Goal: Transaction & Acquisition: Book appointment/travel/reservation

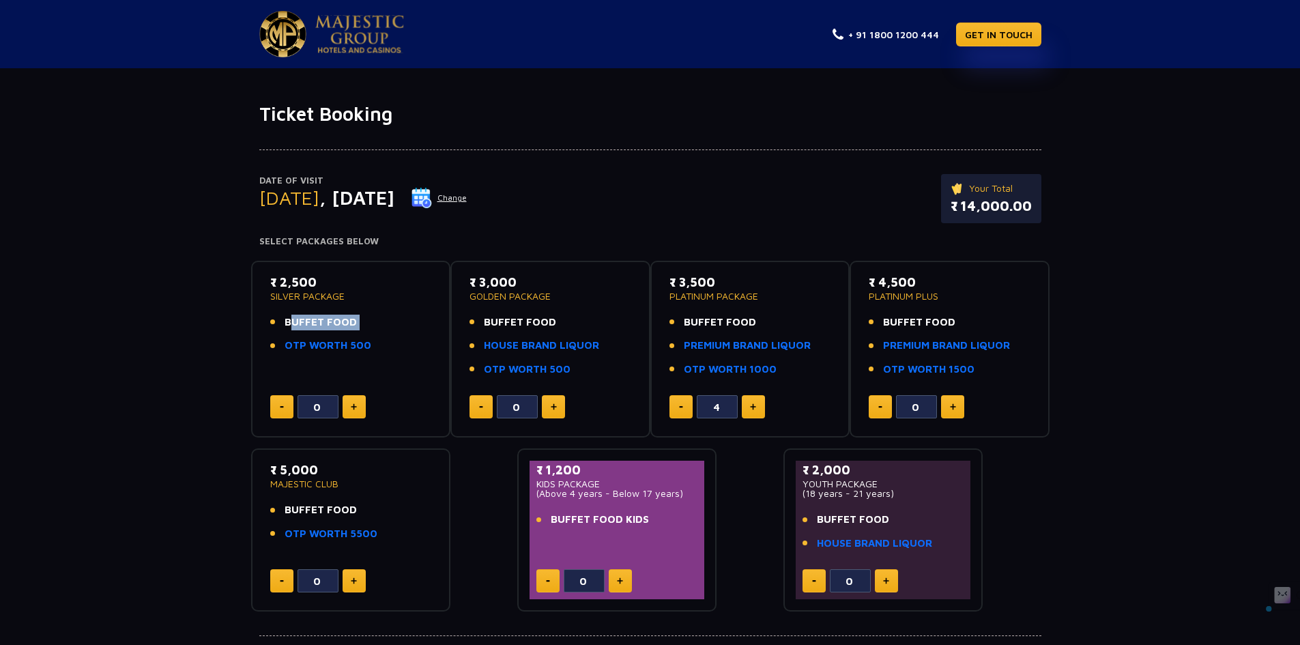
click at [338, 334] on ul "BUFFET FOOD OTP WORTH 500" at bounding box center [351, 334] width 162 height 39
click at [488, 287] on p "₹ 3,000" at bounding box center [550, 282] width 162 height 18
drag, startPoint x: 486, startPoint y: 325, endPoint x: 538, endPoint y: 328, distance: 52.6
click at [540, 327] on span "BUFFET FOOD" at bounding box center [520, 323] width 72 height 16
click at [690, 340] on link "PREMIUM BRAND LIQUOR" at bounding box center [747, 346] width 127 height 16
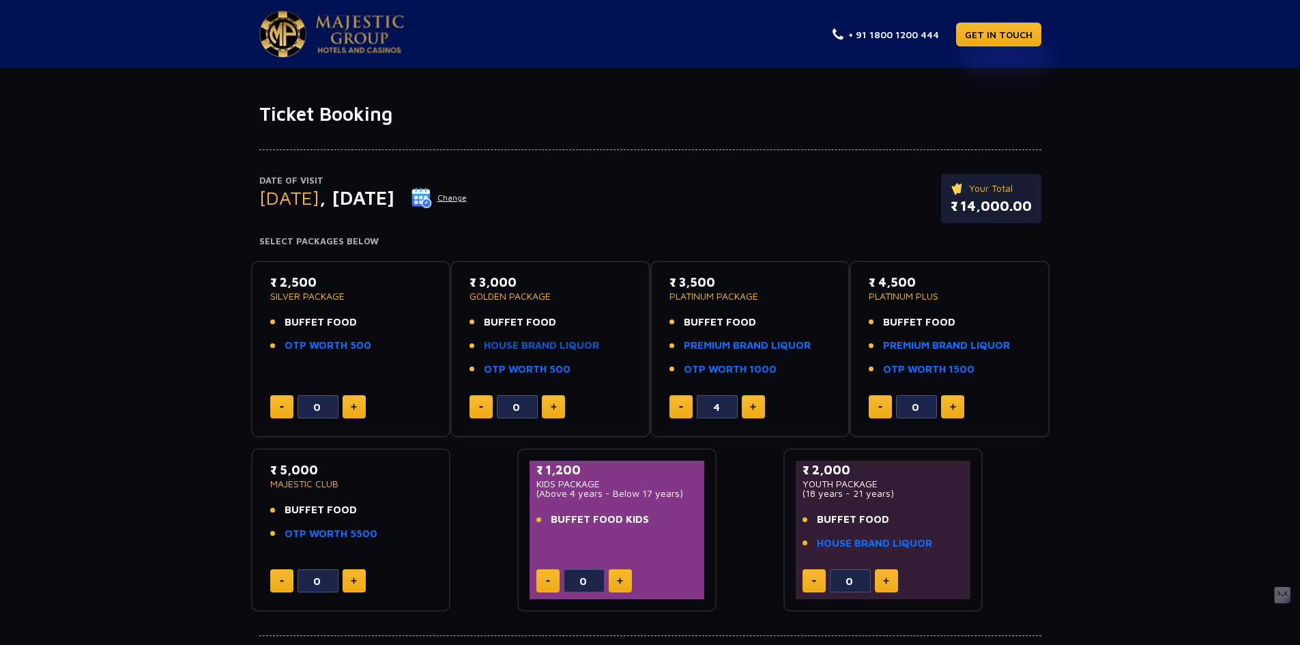
click at [577, 346] on link "HOUSE BRAND LIQUOR" at bounding box center [541, 346] width 115 height 16
click at [742, 343] on link "PREMIUM BRAND LIQUOR" at bounding box center [747, 346] width 127 height 16
drag, startPoint x: 666, startPoint y: 302, endPoint x: 716, endPoint y: 302, distance: 50.5
click at [716, 302] on div "₹ 3,500 PLATINUM PACKAGE BUFFET FOOD PREMIUM BRAND LIQUOR OTP WORTH 1000 4" at bounding box center [750, 349] width 175 height 153
click at [340, 343] on link "OTP WORTH 500" at bounding box center [328, 346] width 87 height 16
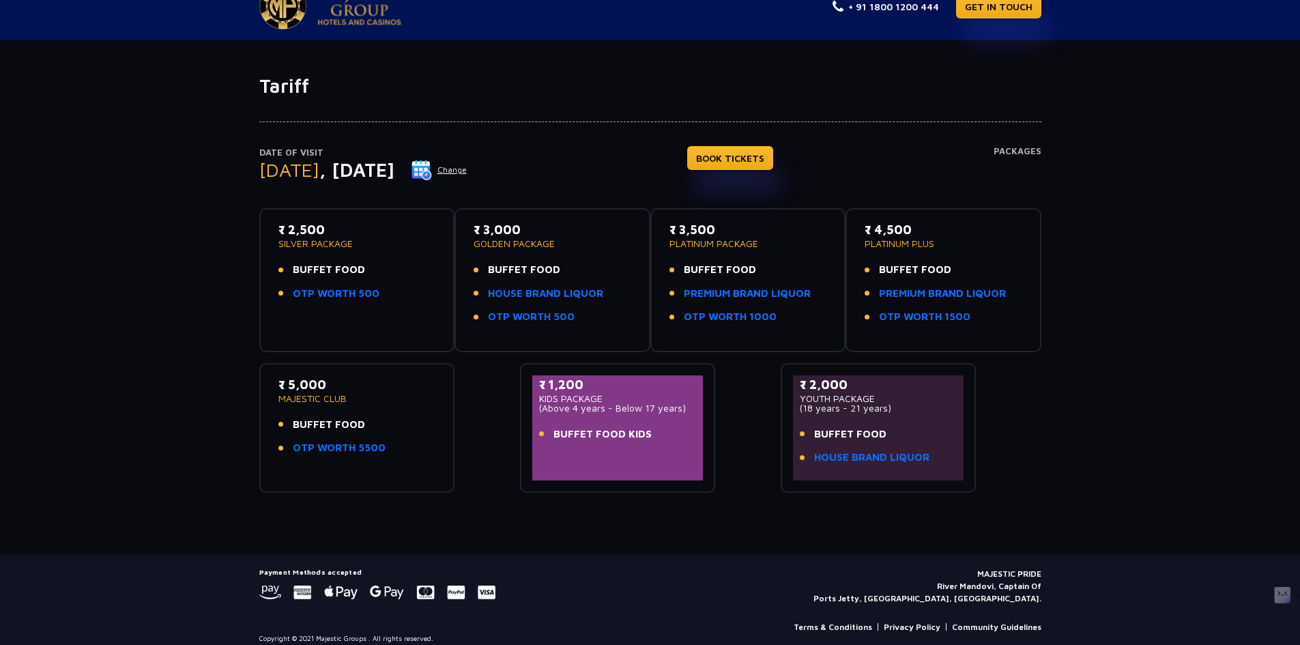
scroll to position [40, 0]
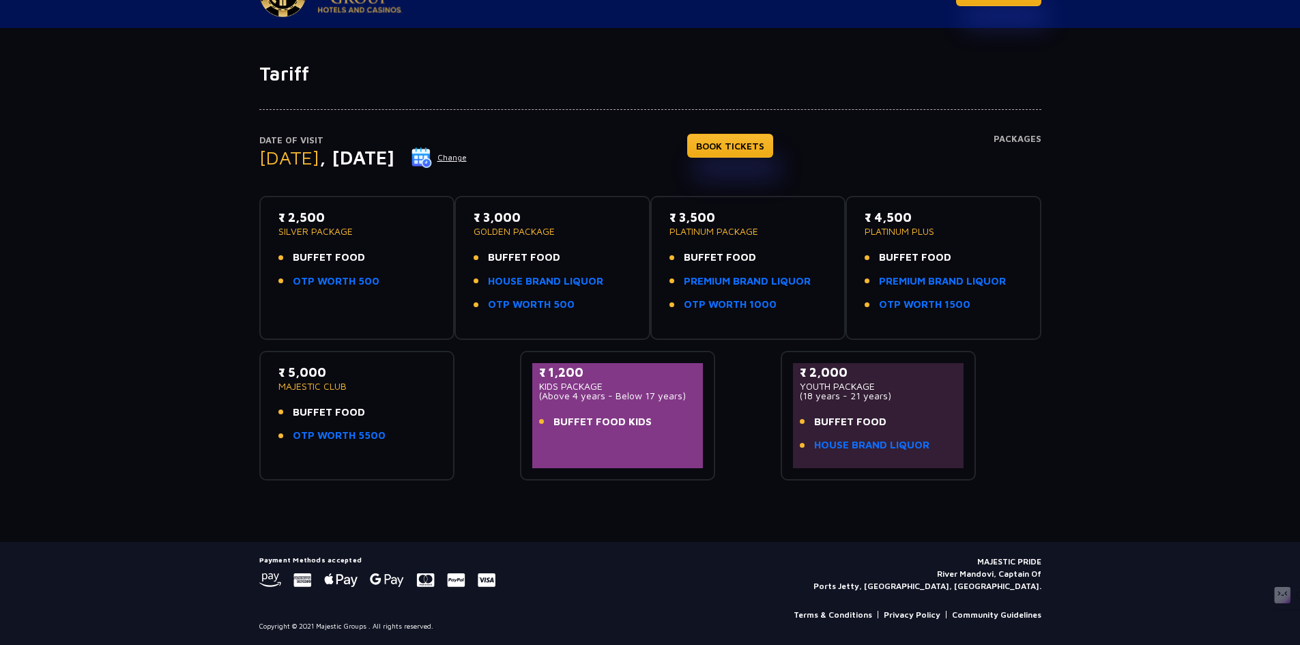
click at [508, 259] on span "BUFFET FOOD" at bounding box center [524, 258] width 72 height 16
click at [350, 262] on span "BUFFET FOOD" at bounding box center [329, 258] width 72 height 16
click at [349, 262] on span "BUFFET FOOD" at bounding box center [329, 258] width 72 height 16
click at [627, 417] on span "BUFFET FOOD KIDS" at bounding box center [602, 422] width 98 height 16
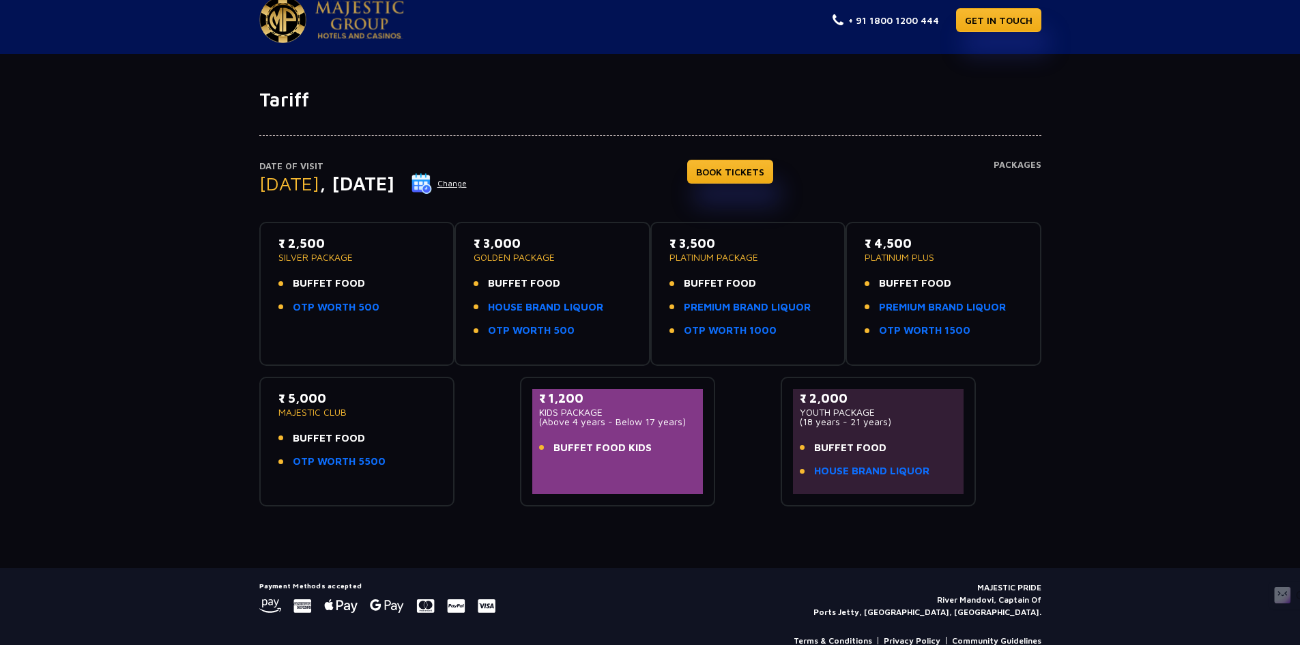
scroll to position [0, 0]
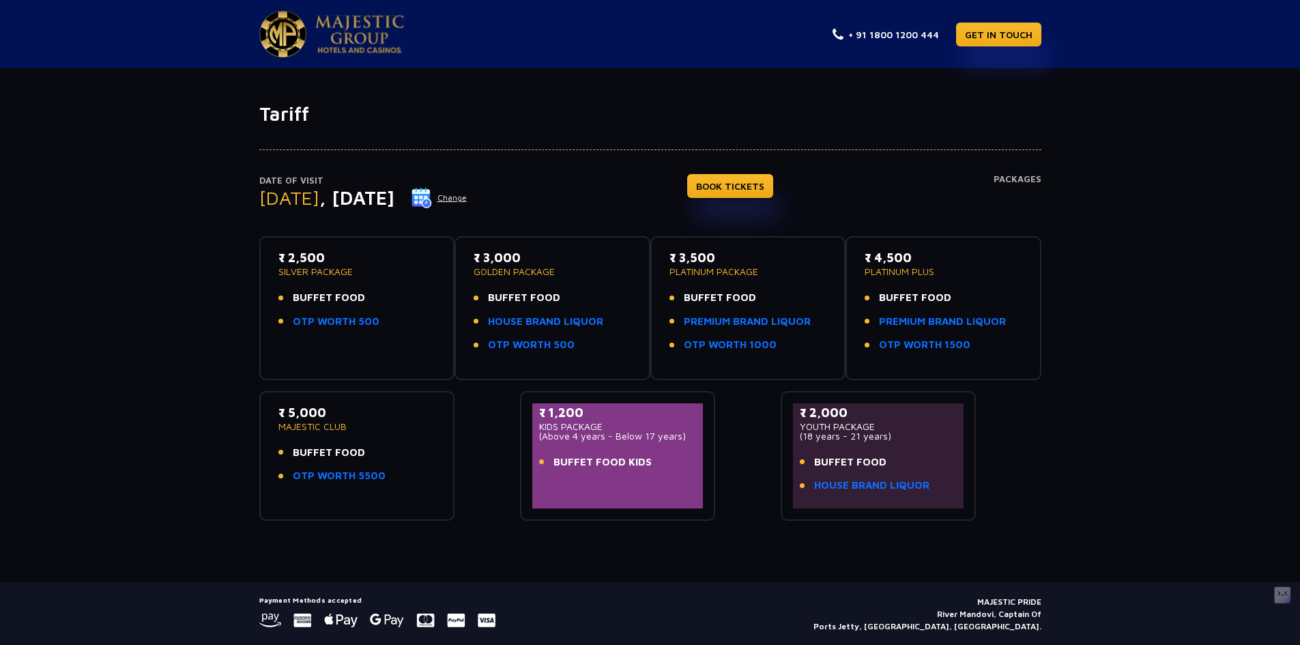
click at [300, 59] on nav "+ 91 1800 1200 444 GET IN TOUCH" at bounding box center [650, 34] width 1300 height 68
click at [292, 28] on img at bounding box center [282, 34] width 47 height 46
